Goal: Information Seeking & Learning: Learn about a topic

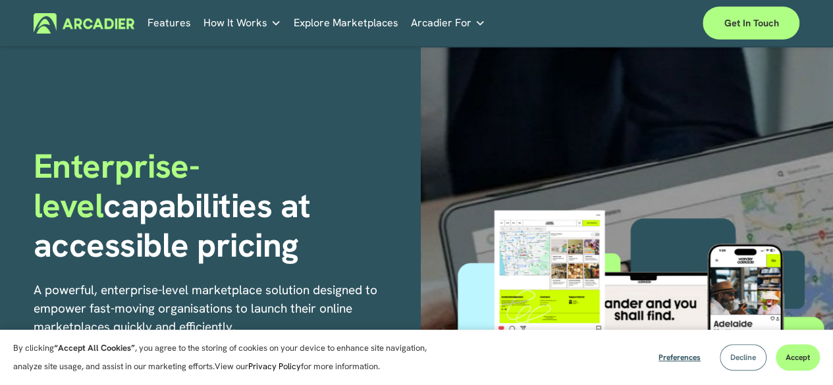
click at [740, 354] on span "Decline" at bounding box center [743, 357] width 26 height 11
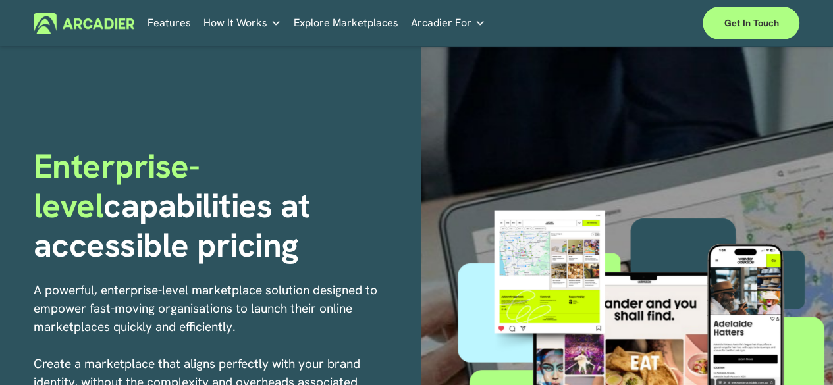
click at [0, 0] on link "Read More" at bounding box center [0, 0] width 0 height 0
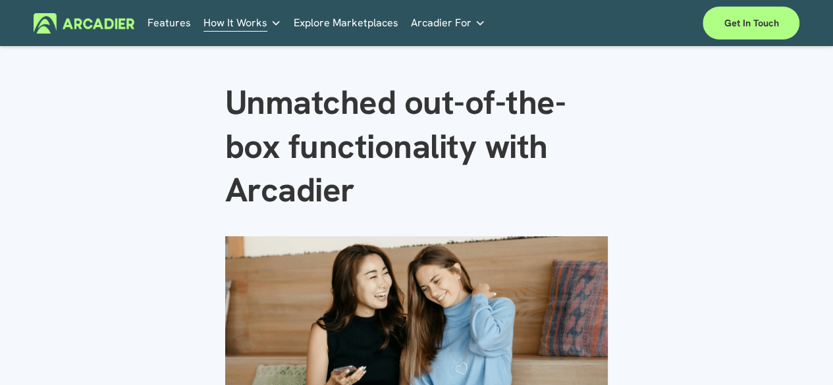
click at [174, 24] on link "Features" at bounding box center [168, 23] width 43 height 20
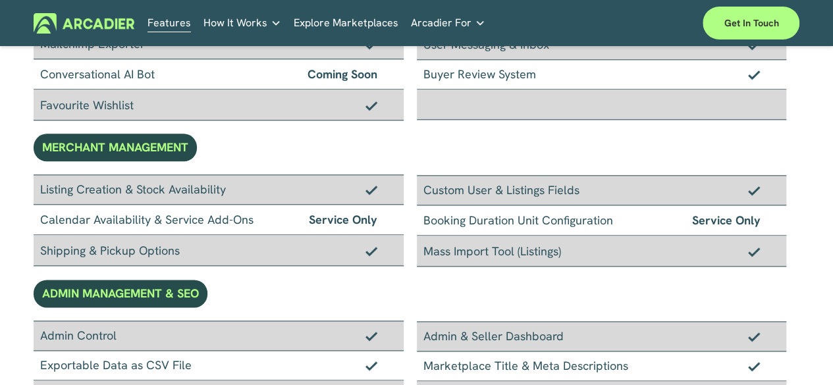
scroll to position [689, 0]
